Goal: Task Accomplishment & Management: Manage account settings

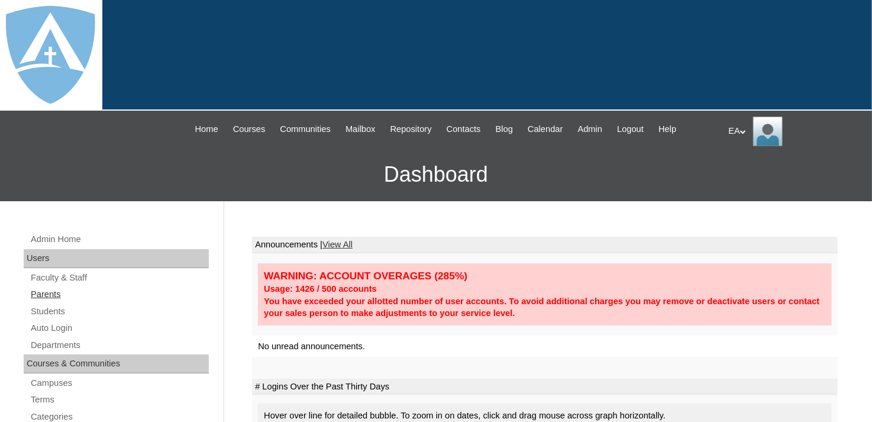
click at [36, 292] on link "Parents" at bounding box center [119, 294] width 179 height 15
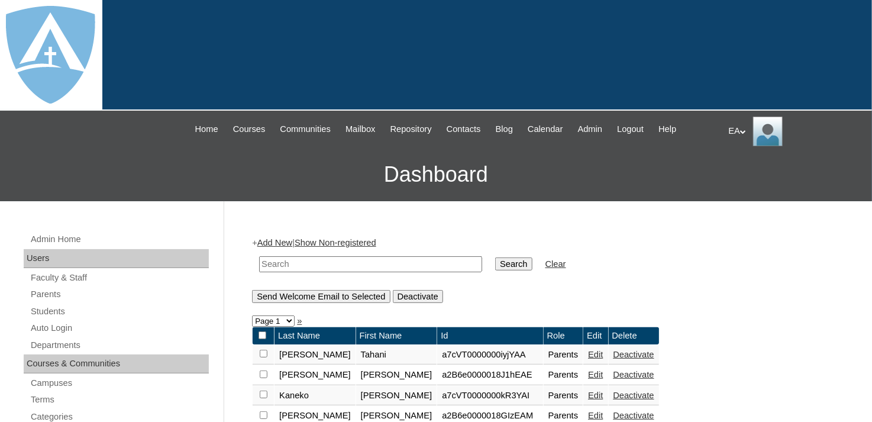
drag, startPoint x: 348, startPoint y: 261, endPoint x: 356, endPoint y: 261, distance: 7.7
click at [348, 261] on input "text" at bounding box center [370, 264] width 223 height 16
click at [51, 293] on link "Parents" at bounding box center [119, 294] width 179 height 15
drag, startPoint x: 289, startPoint y: 264, endPoint x: 261, endPoint y: 247, distance: 32.2
click at [289, 264] on input "text" at bounding box center [370, 264] width 223 height 16
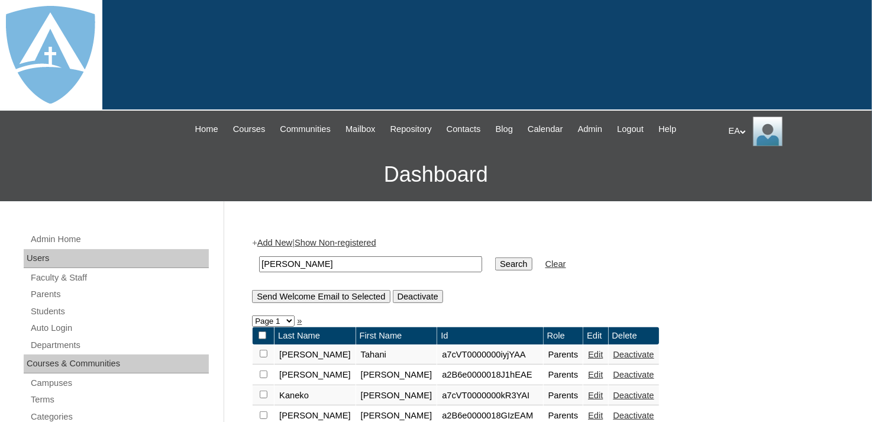
type input "hoffman"
click at [495, 257] on input "Search" at bounding box center [513, 263] width 37 height 13
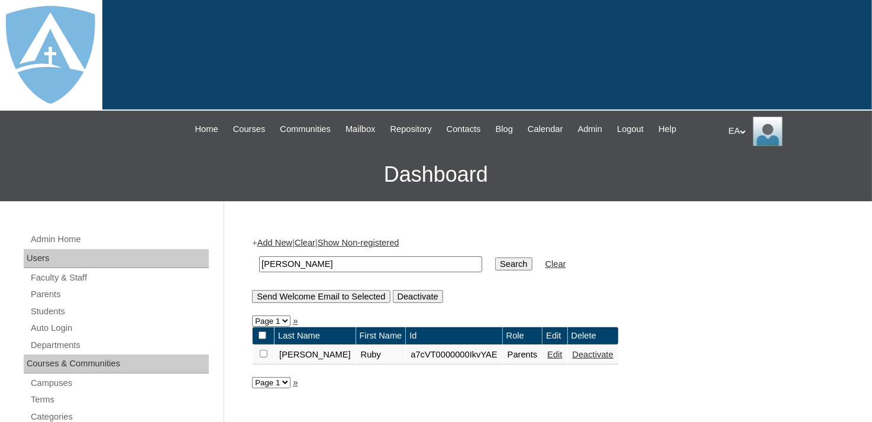
click at [547, 354] on link "Edit" at bounding box center [554, 354] width 15 height 9
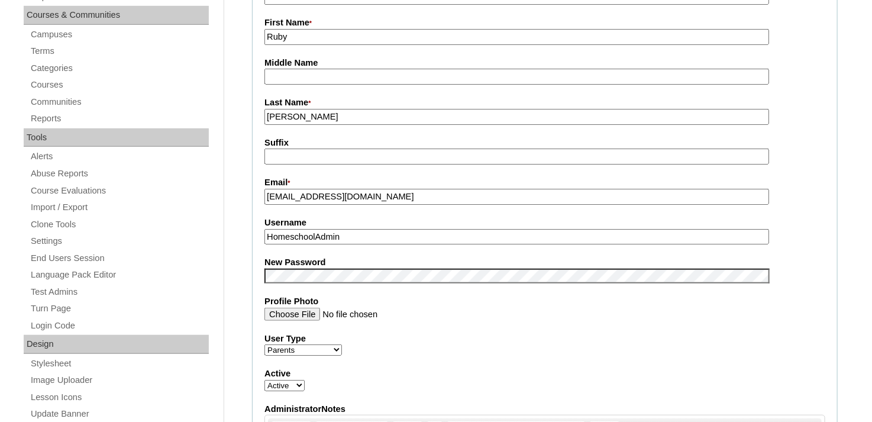
scroll to position [355, 0]
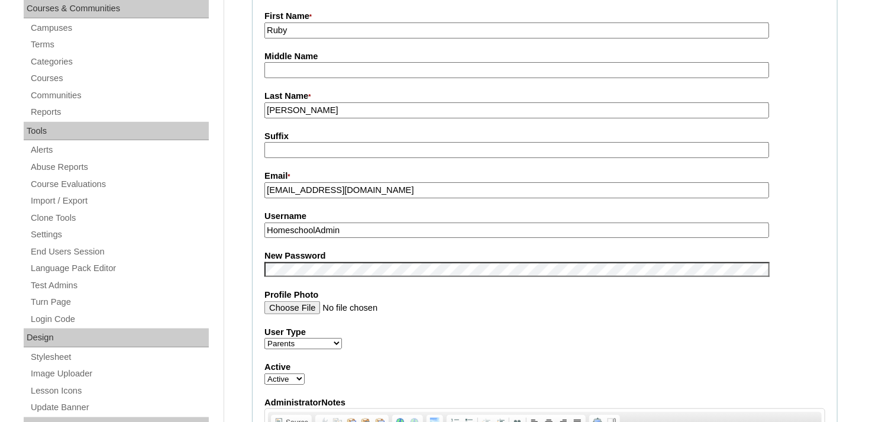
drag, startPoint x: 378, startPoint y: 191, endPoint x: 242, endPoint y: 190, distance: 135.4
drag, startPoint x: 352, startPoint y: 225, endPoint x: 199, endPoint y: 225, distance: 153.2
paste input "rubygon@yahoo.com"
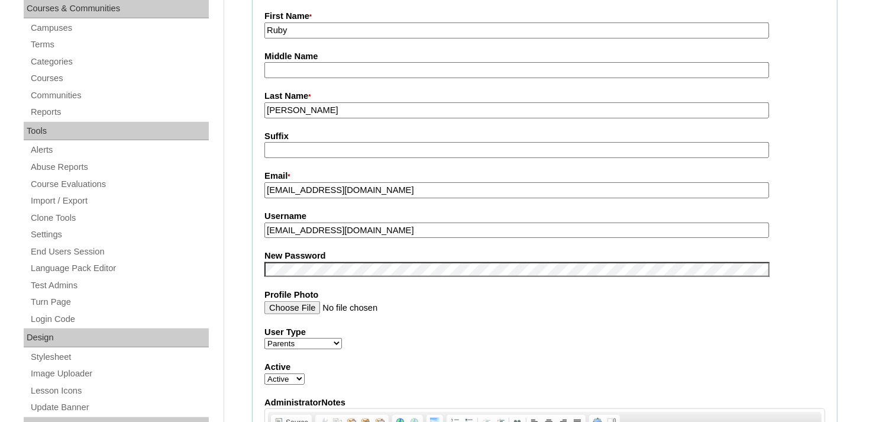
type input "rubygon@yahoo.com"
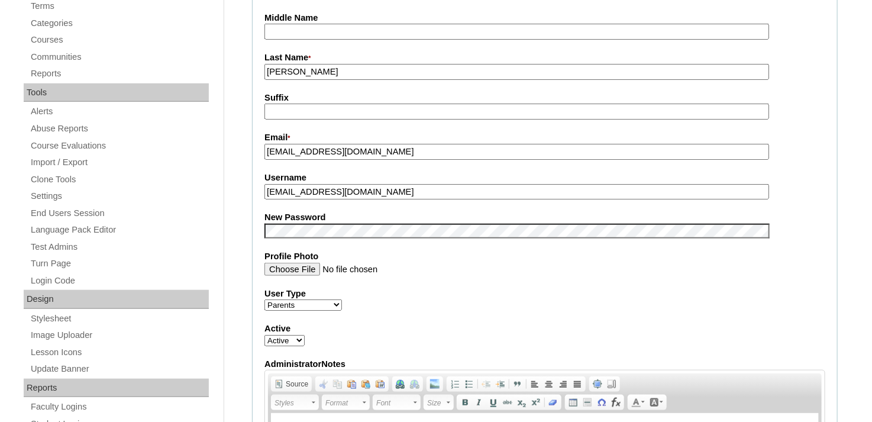
scroll to position [414, 0]
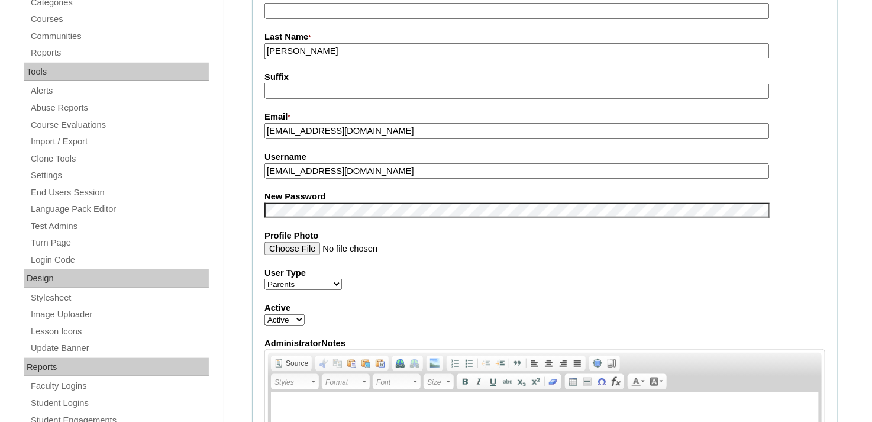
click at [828, 303] on fieldset "Account Information User Id * a7cVT0000000IkvYAE Title First Name * Ruby Middle…" at bounding box center [545, 200] width 586 height 707
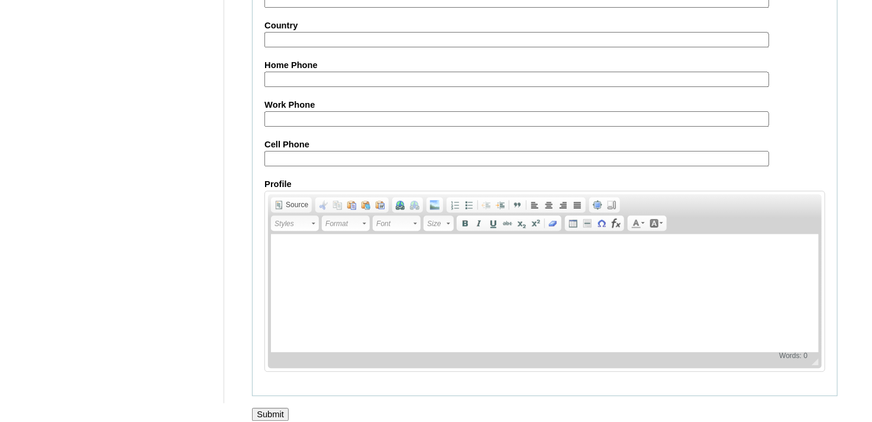
scroll to position [1183, 0]
click at [270, 407] on input "Submit" at bounding box center [270, 413] width 37 height 13
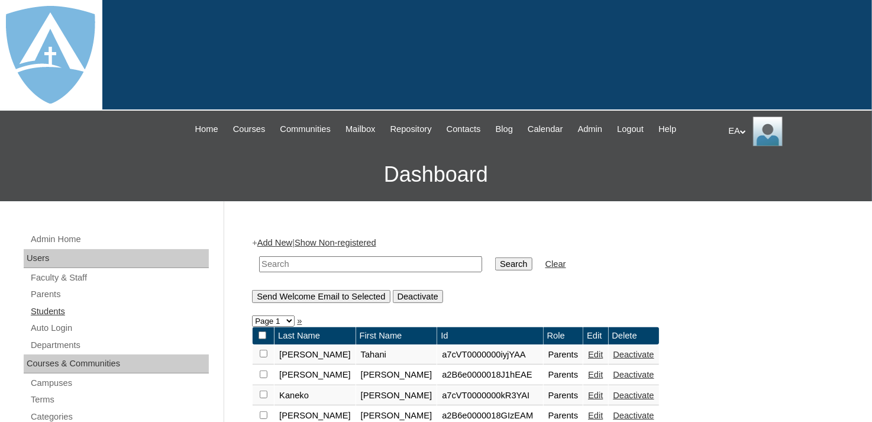
click at [50, 308] on link "Students" at bounding box center [119, 311] width 179 height 15
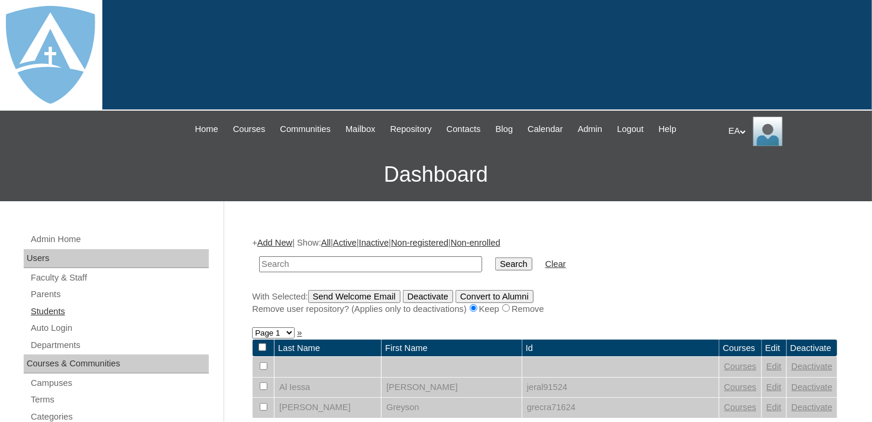
click at [57, 309] on link "Students" at bounding box center [119, 311] width 179 height 15
click at [318, 262] on input "text" at bounding box center [370, 264] width 223 height 16
type input "h"
click at [285, 262] on input "text" at bounding box center [370, 264] width 223 height 16
type input "[PERSON_NAME]"
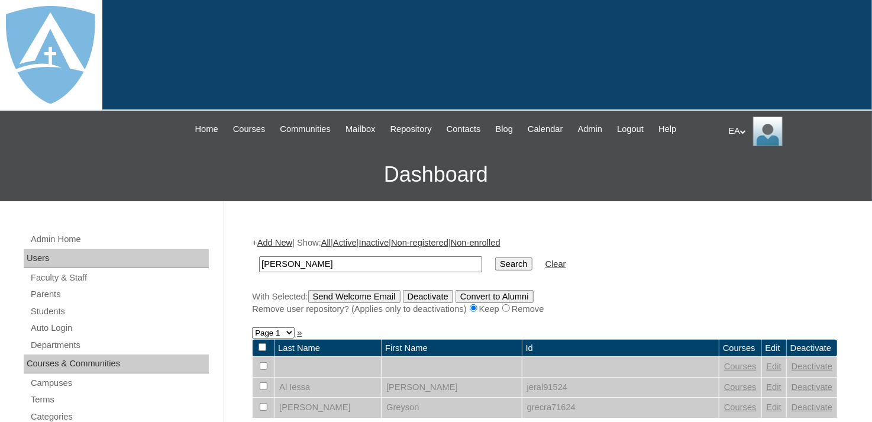
click at [495, 257] on input "Search" at bounding box center [513, 263] width 37 height 13
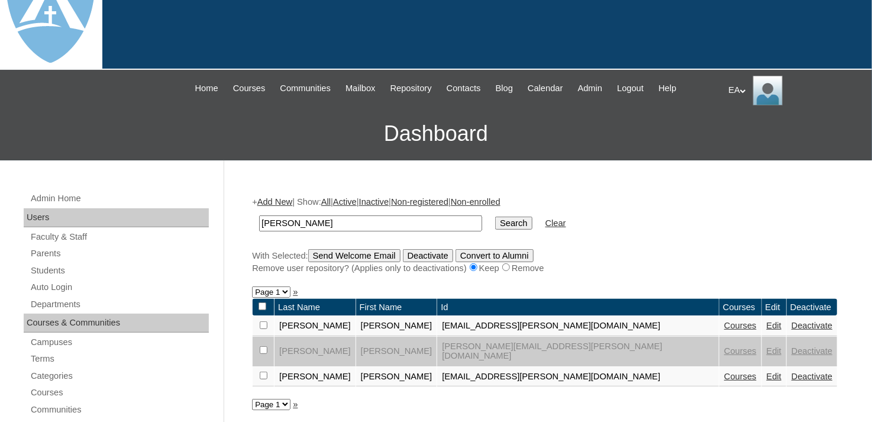
scroll to position [59, 0]
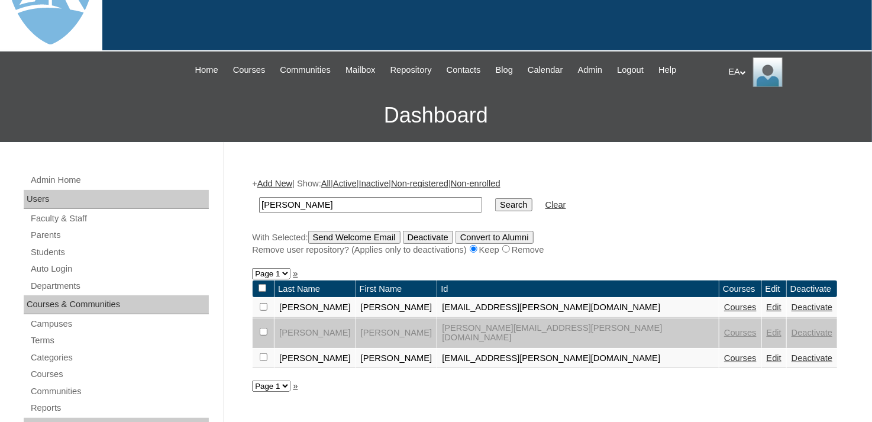
click at [724, 304] on link "Courses" at bounding box center [740, 306] width 33 height 9
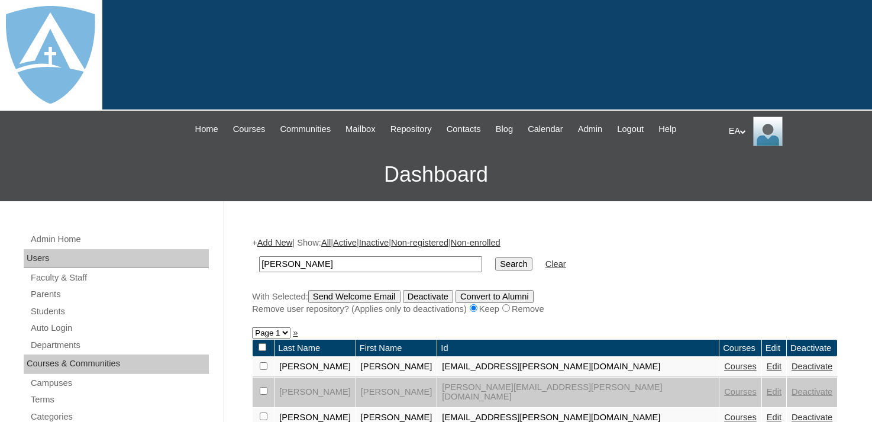
scroll to position [59, 0]
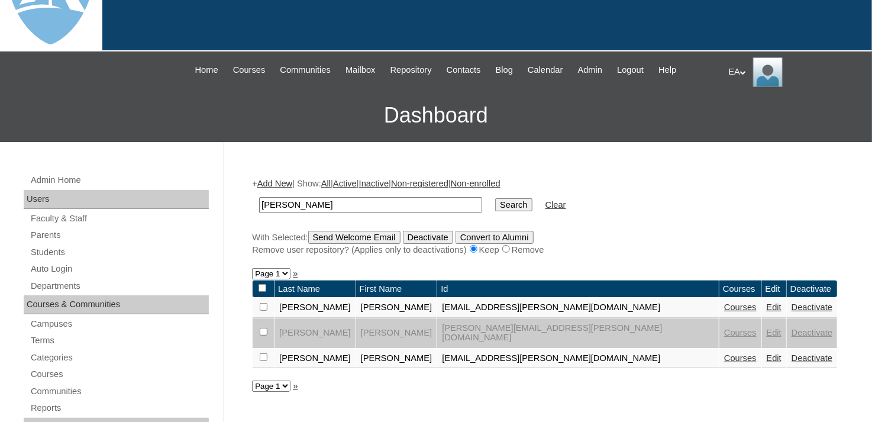
click at [766, 308] on link "Edit" at bounding box center [773, 306] width 15 height 9
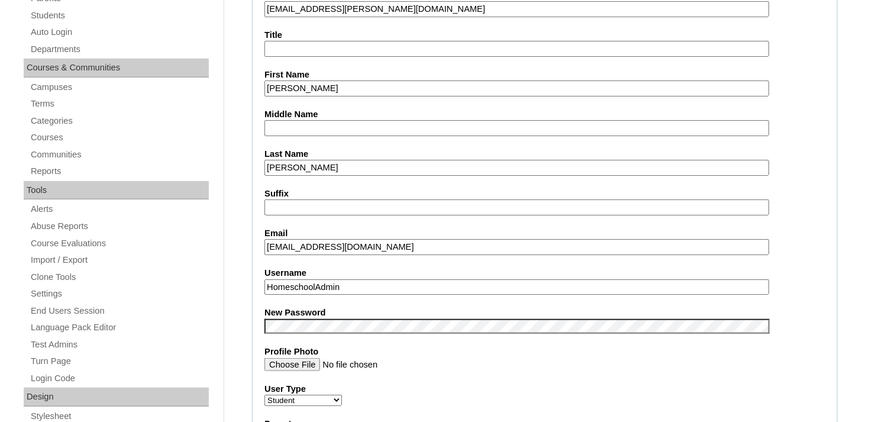
scroll to position [237, 0]
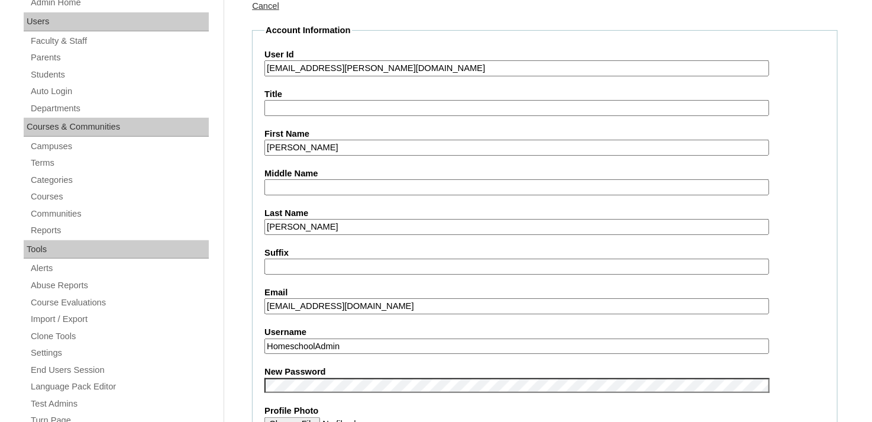
drag, startPoint x: 274, startPoint y: 66, endPoint x: 468, endPoint y: 67, distance: 193.4
click at [468, 67] on input "26lucas.hoffman@enlightiumstudent.com" at bounding box center [516, 68] width 504 height 16
drag, startPoint x: 380, startPoint y: 301, endPoint x: 256, endPoint y: 303, distance: 124.2
paste input "lucas.hoffman@enlightiumstudent"
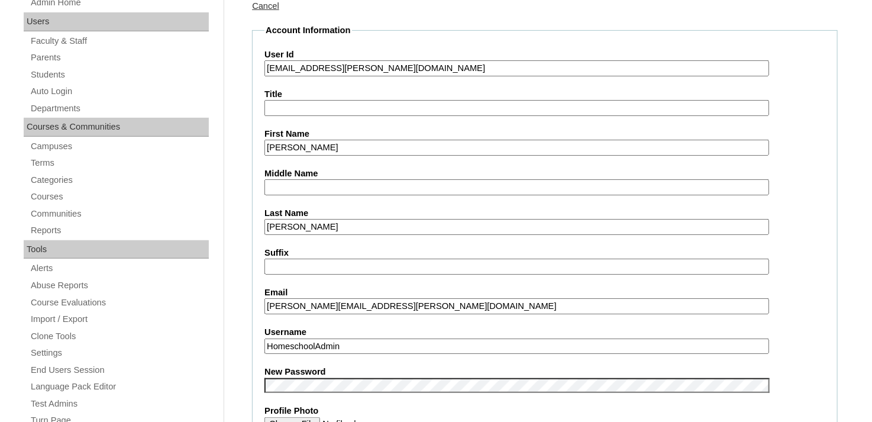
type input "lucas.hoffman@enlightiumstudent.com"
drag, startPoint x: 358, startPoint y: 344, endPoint x: 209, endPoint y: 346, distance: 149.0
paste input "lucas.hoffman@enlightiumstudent.com"
type input "lucas.hoffman@enlightiumstudent.com"
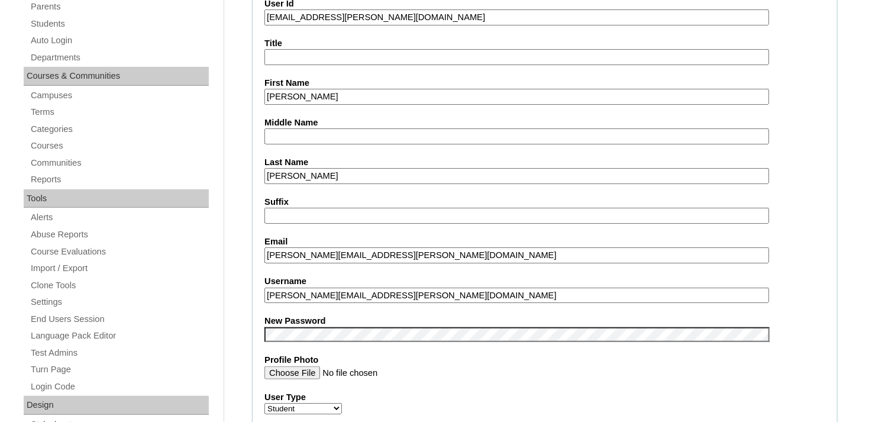
scroll to position [290, 0]
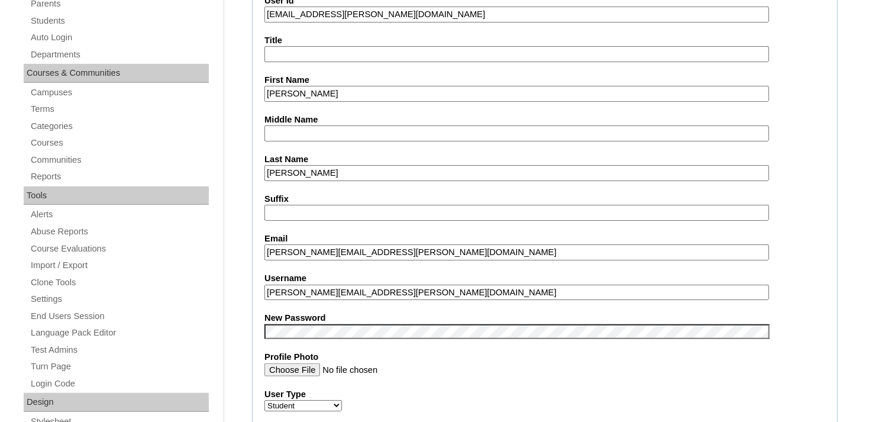
click at [807, 273] on label "Username" at bounding box center [544, 278] width 561 height 12
click at [769, 284] on input "lucas.hoffman@enlightiumstudent.com" at bounding box center [516, 292] width 504 height 16
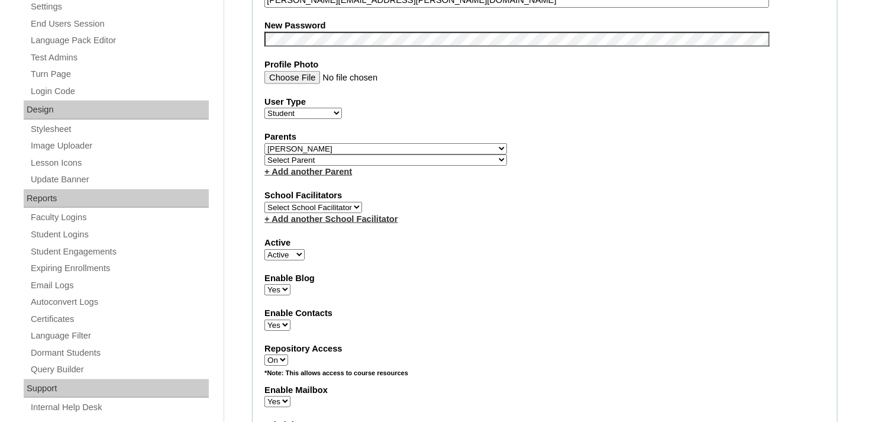
scroll to position [586, 0]
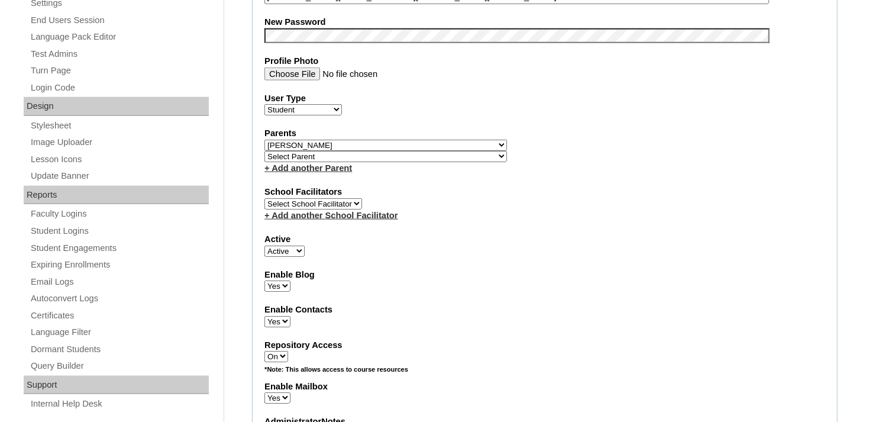
click at [566, 172] on fieldset "Account Information User Id 26lucas.hoffman@enlightiumstudent.com Title First N…" at bounding box center [545, 154] width 586 height 958
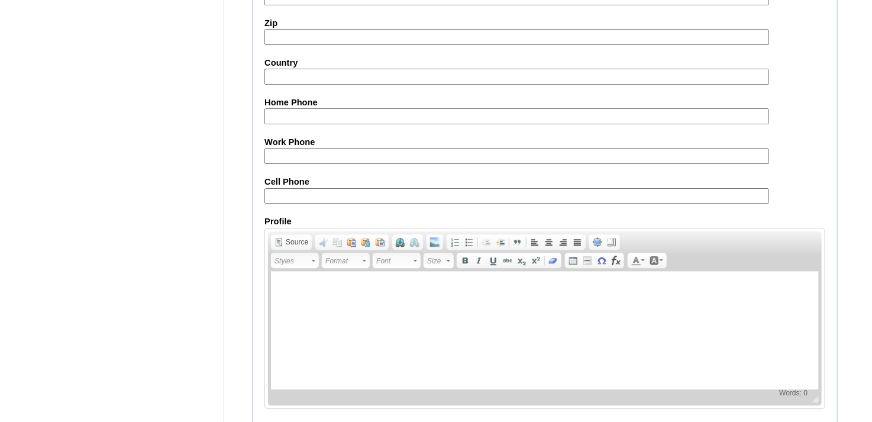
scroll to position [1431, 0]
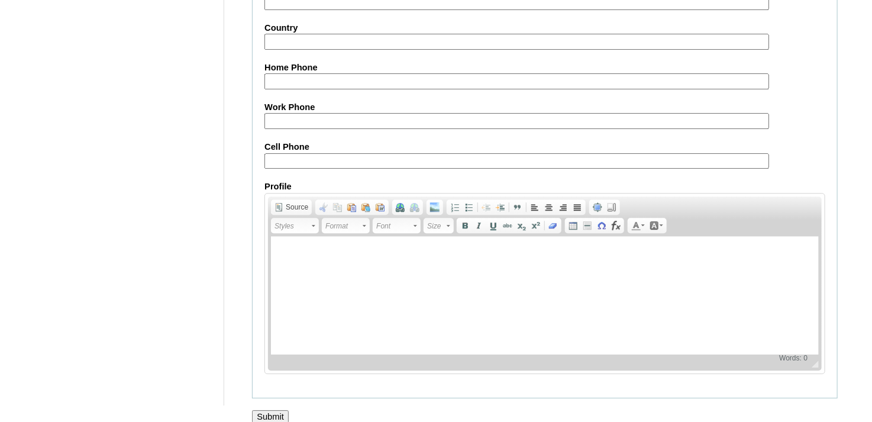
click at [267, 410] on input "Submit" at bounding box center [270, 416] width 37 height 13
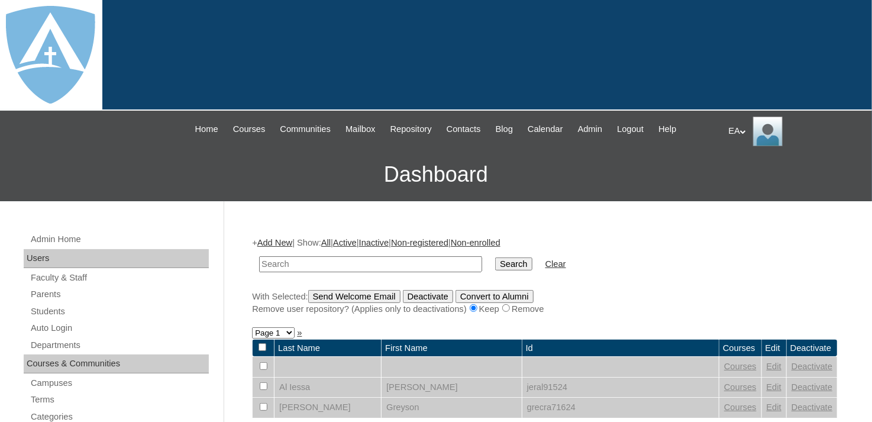
click at [318, 54] on div at bounding box center [436, 55] width 872 height 111
